Goal: Task Accomplishment & Management: Manage account settings

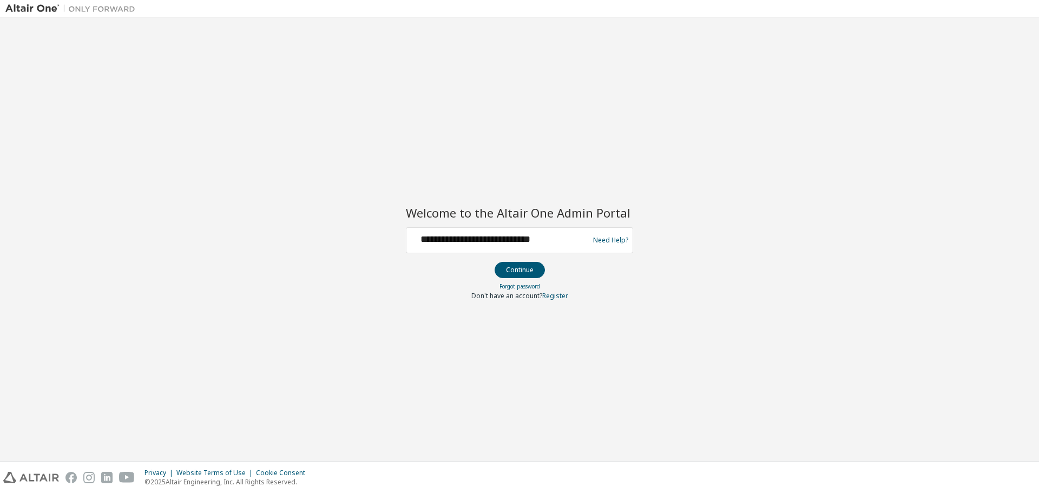
type input "**********"
click at [494, 262] on button "Continue" at bounding box center [519, 270] width 50 height 16
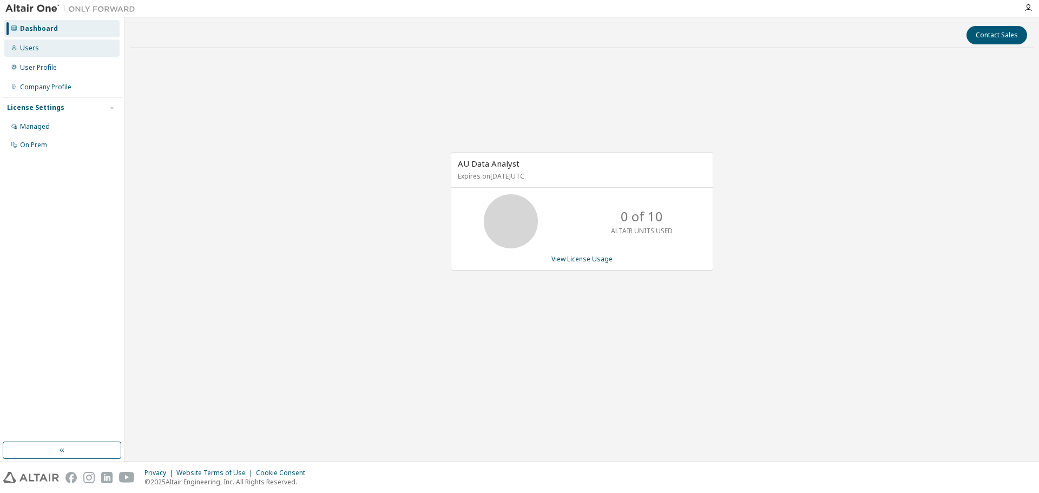
click at [35, 49] on div "Users" at bounding box center [29, 48] width 19 height 9
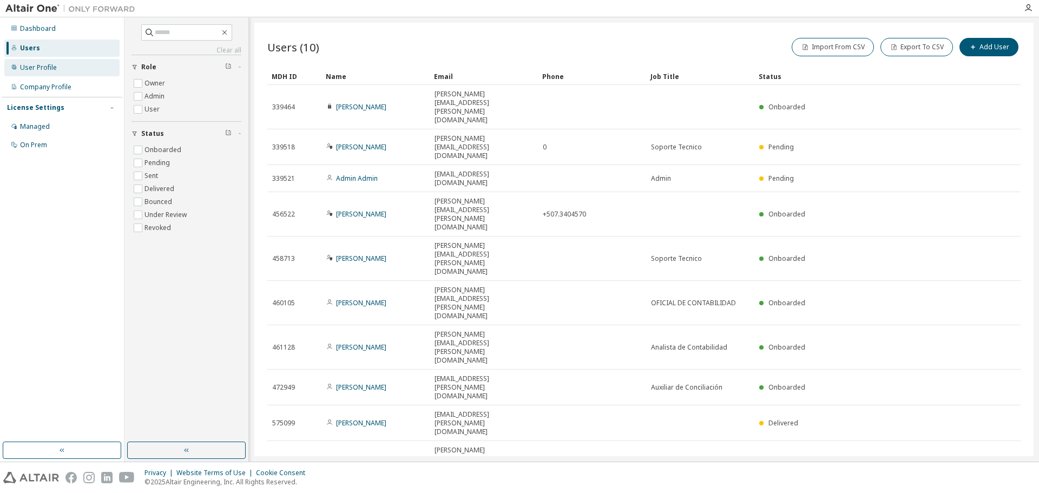
click at [50, 69] on div "User Profile" at bounding box center [38, 67] width 37 height 9
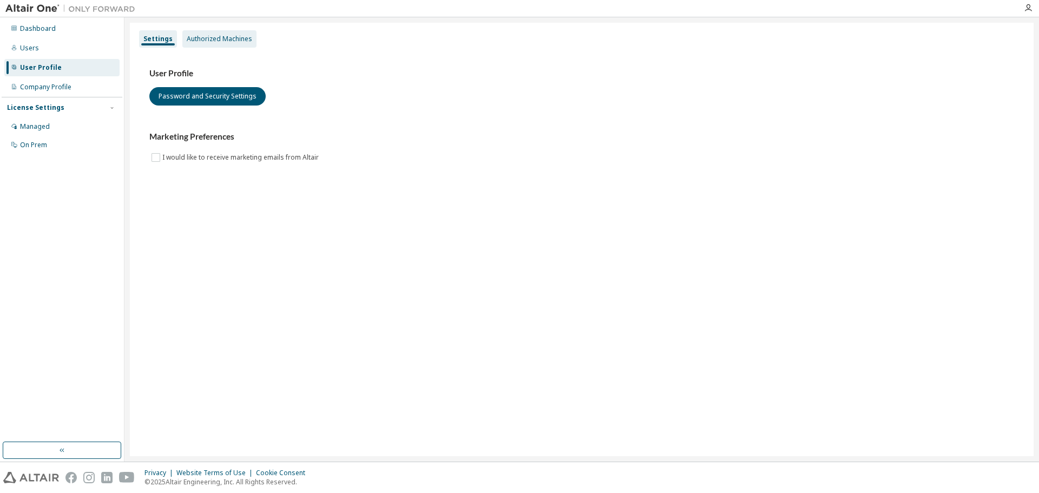
click at [212, 41] on div "Authorized Machines" at bounding box center [219, 39] width 65 height 9
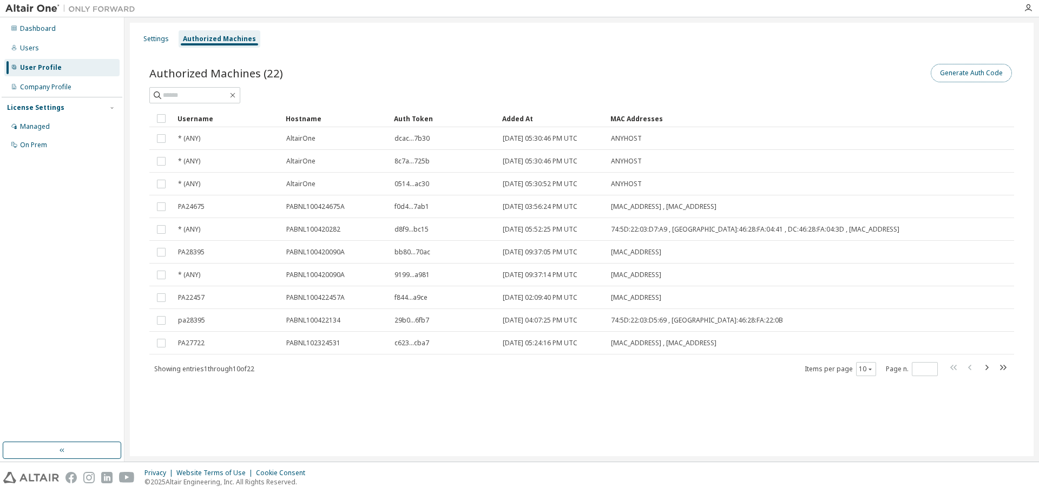
click at [980, 77] on button "Generate Auth Code" at bounding box center [970, 73] width 81 height 18
click at [954, 71] on button "Generate Auth Code" at bounding box center [970, 73] width 81 height 18
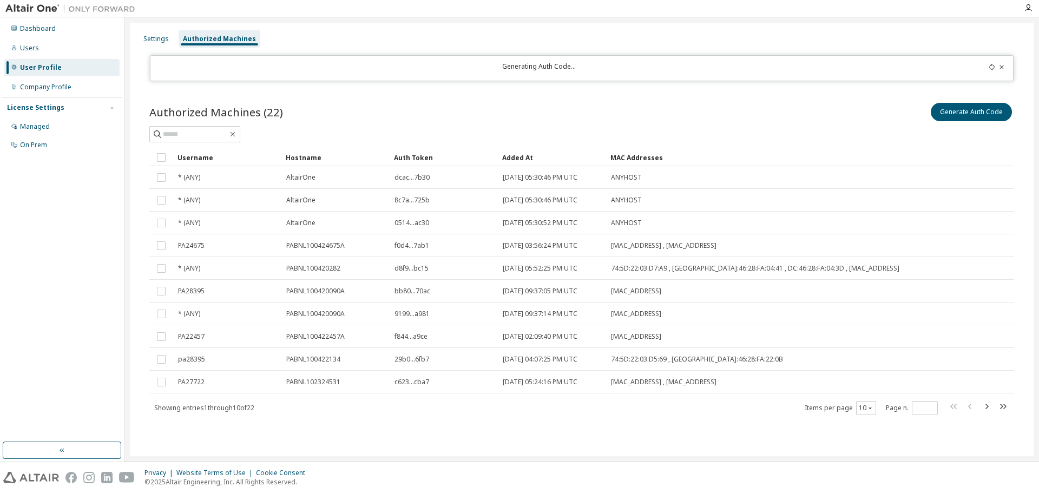
click at [888, 93] on div "Authorized Machines (22) Generate Auth Code Clear Load Save Save As Field Opera…" at bounding box center [581, 266] width 890 height 356
click at [994, 68] on icon at bounding box center [991, 67] width 6 height 6
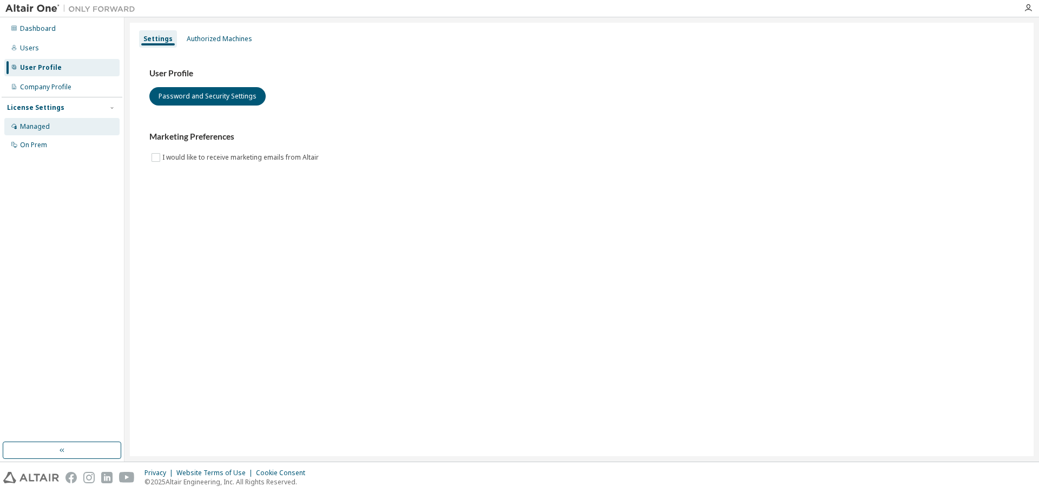
click at [54, 127] on div "Managed" at bounding box center [61, 126] width 115 height 17
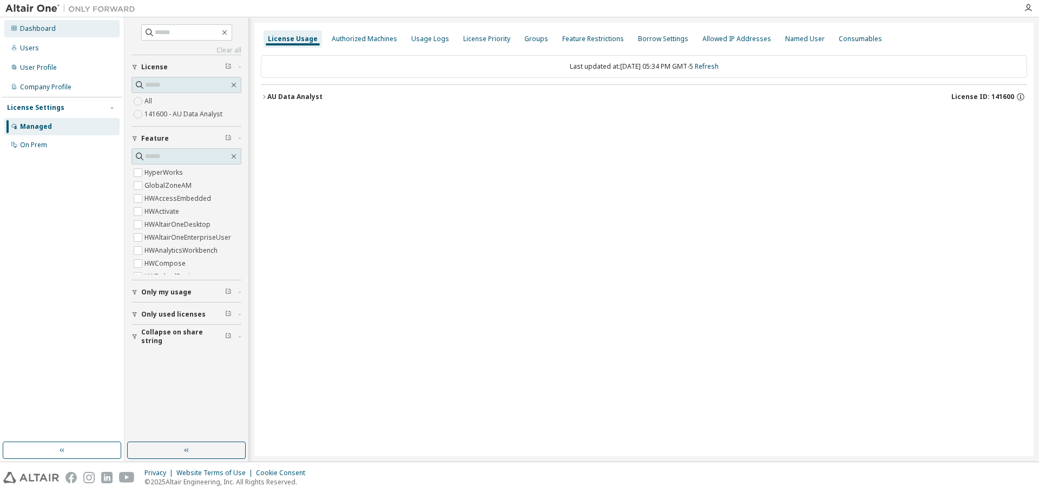
click at [55, 31] on div "Dashboard" at bounding box center [61, 28] width 115 height 17
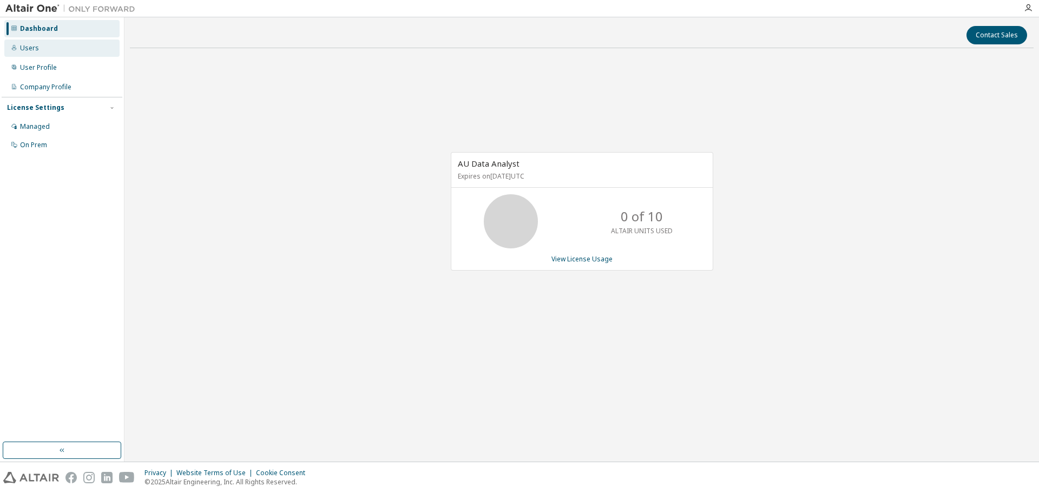
click at [44, 51] on div "Users" at bounding box center [61, 47] width 115 height 17
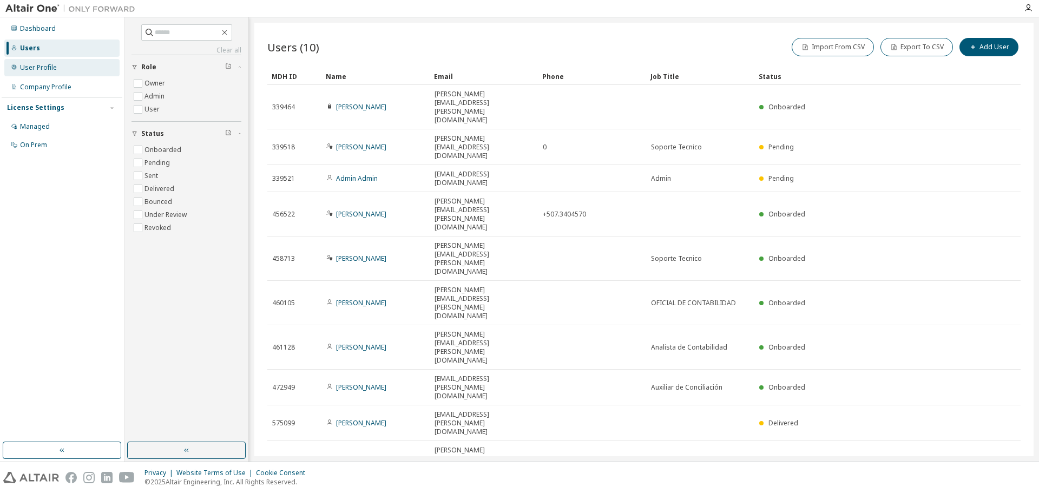
click at [45, 67] on div "User Profile" at bounding box center [38, 67] width 37 height 9
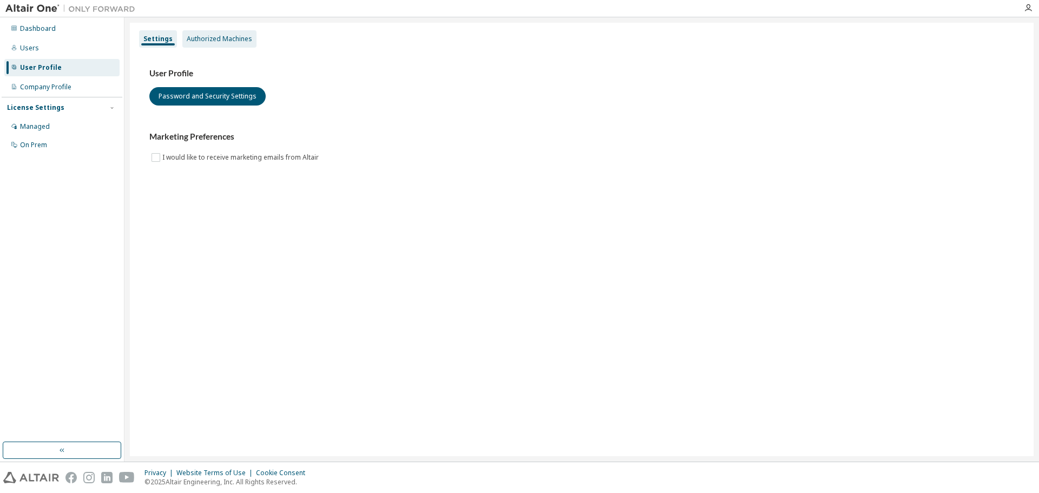
click at [204, 38] on div "Authorized Machines" at bounding box center [219, 39] width 65 height 9
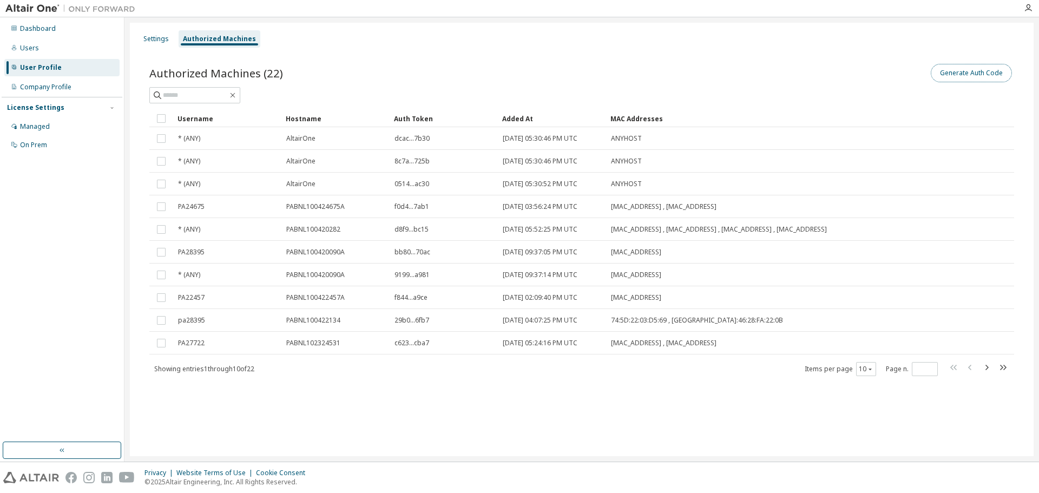
click at [979, 78] on button "Generate Auth Code" at bounding box center [970, 73] width 81 height 18
